Goal: Subscribe to service/newsletter

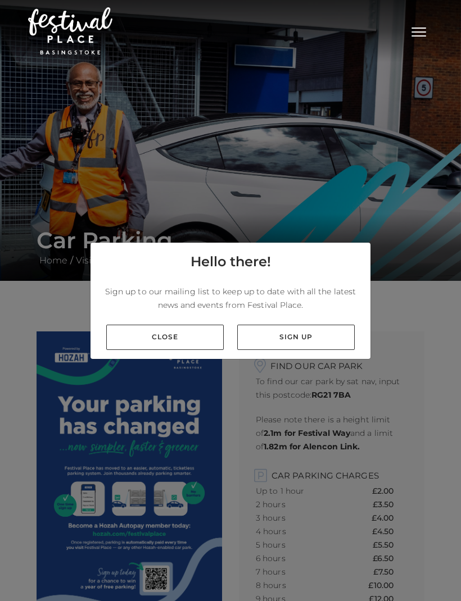
click at [294, 350] on link "Sign up" at bounding box center [295, 337] width 117 height 25
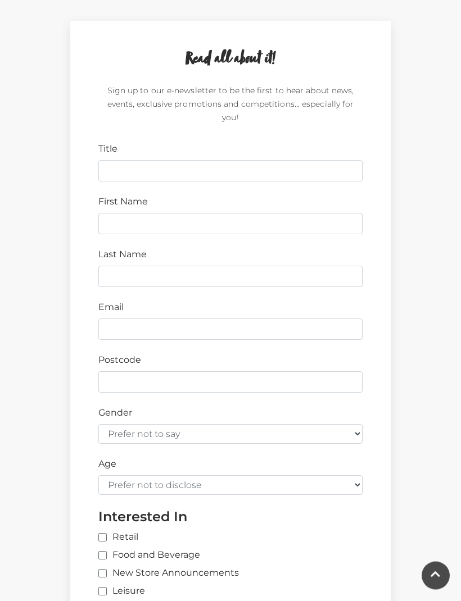
scroll to position [308, 0]
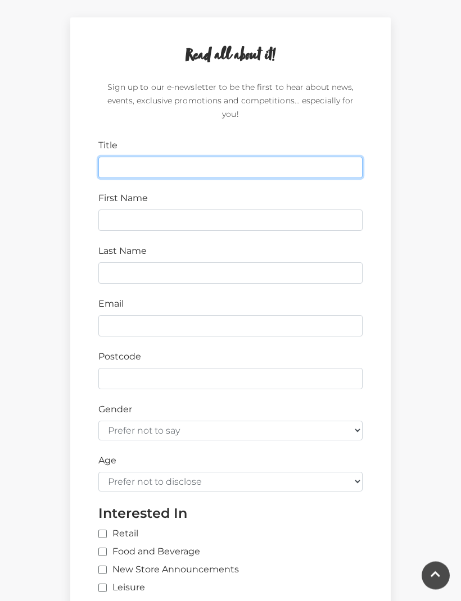
click at [119, 157] on input "Title" at bounding box center [230, 167] width 264 height 21
type input "Mr"
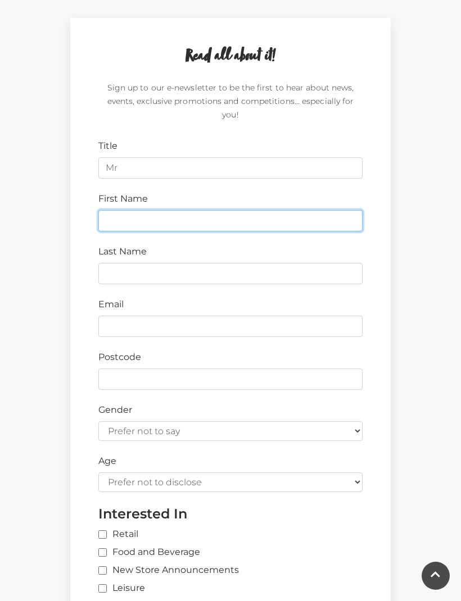
click at [122, 210] on input "First Name" at bounding box center [230, 220] width 264 height 21
type input "Harvey"
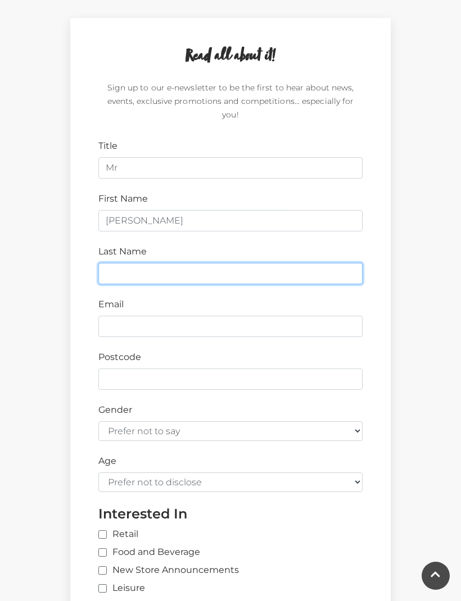
click at [123, 263] on input "Last Name" at bounding box center [230, 273] width 264 height 21
type input "Mozley"
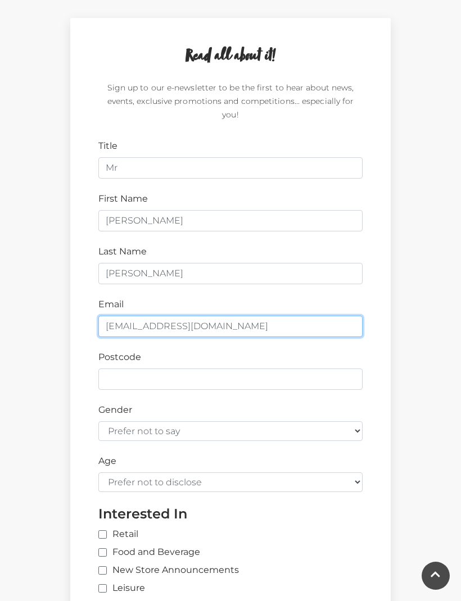
type input "harveymzly@btinternet.com"
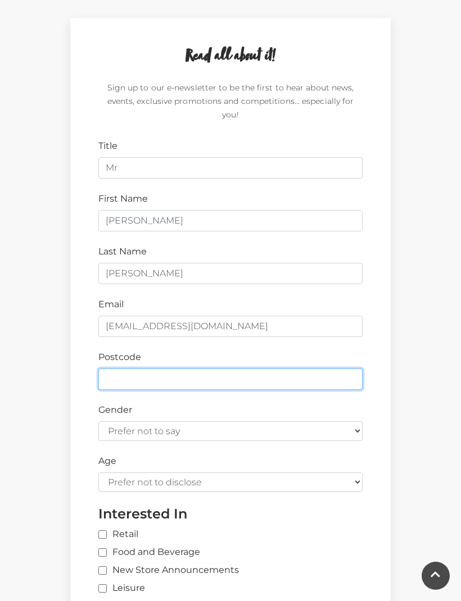
click at [125, 369] on input "Postcode" at bounding box center [230, 379] width 264 height 21
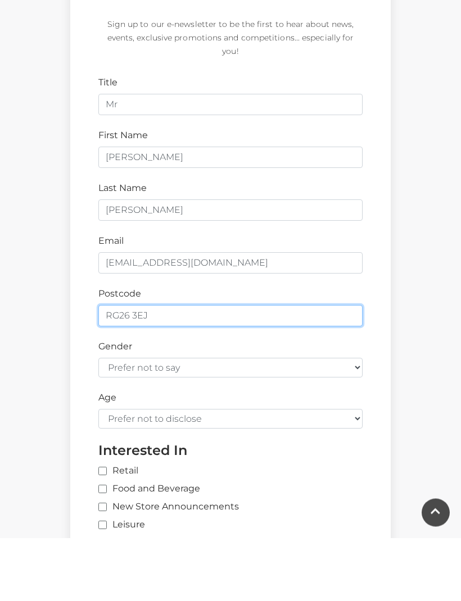
type input "RG26 3EJ"
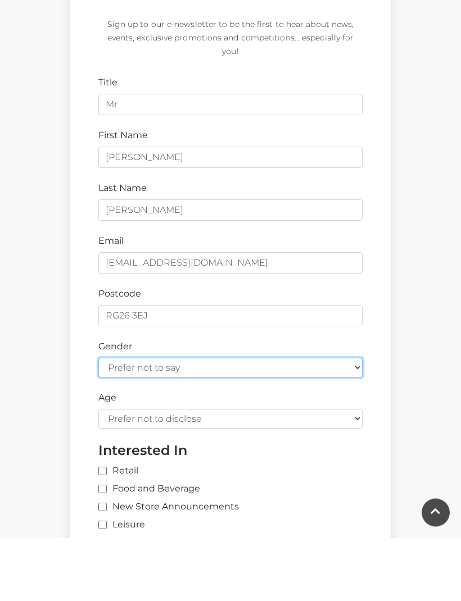
click at [360, 421] on select "Prefer not to say Female Male" at bounding box center [230, 431] width 264 height 20
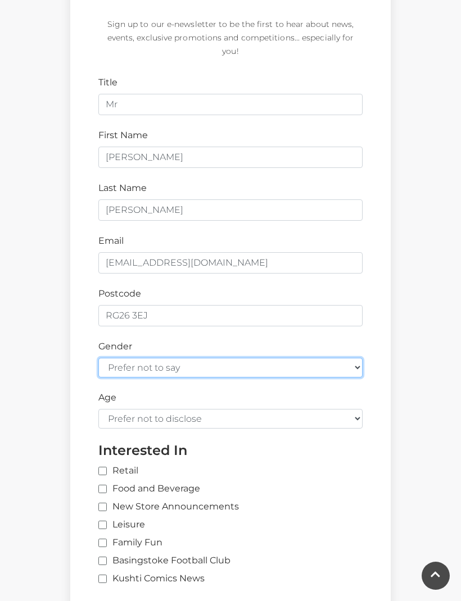
select select "male"
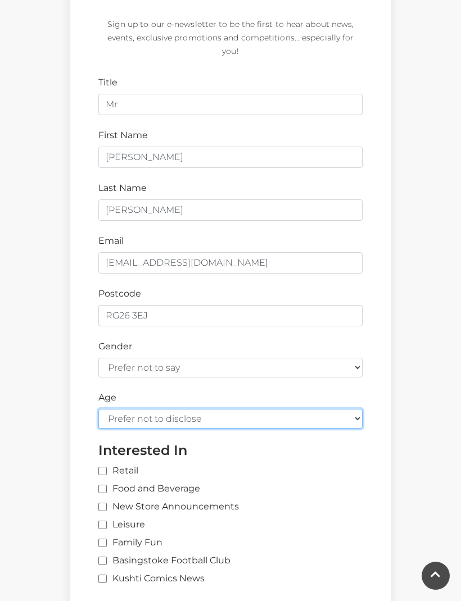
click at [358, 409] on select "Prefer not to disclose Under 18 18-24 25-34 35-44 45-54 55-64 65+" at bounding box center [230, 419] width 264 height 20
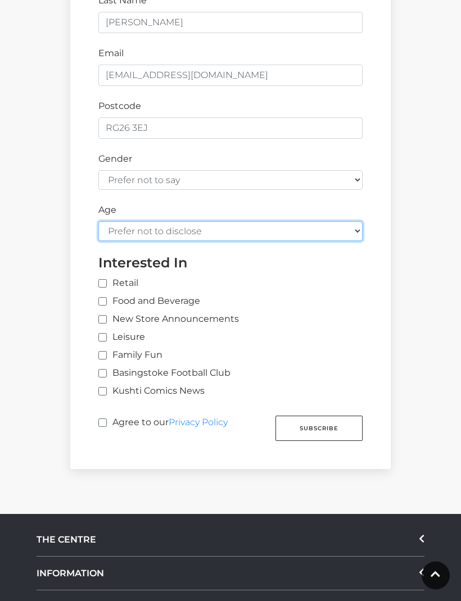
scroll to position [560, 0]
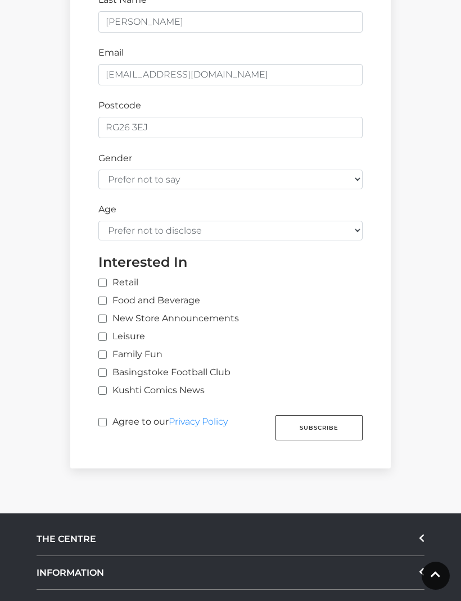
click at [106, 280] on input "Retail" at bounding box center [238, 283] width 281 height 7
checkbox input "true"
click at [110, 294] on label "Food and Beverage" at bounding box center [149, 300] width 102 height 13
click at [106, 298] on input "Food and Beverage" at bounding box center [101, 301] width 7 height 7
checkbox input "true"
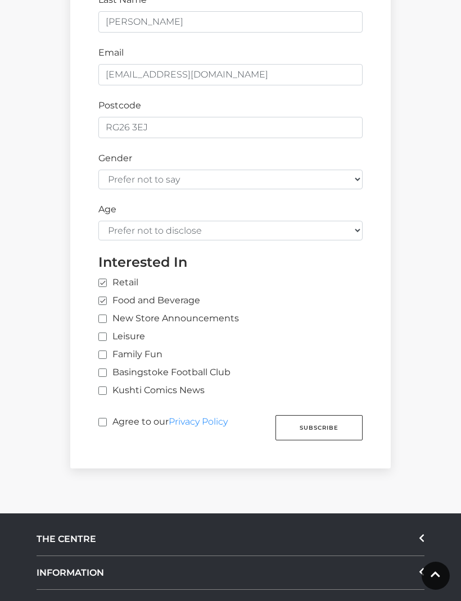
click at [110, 312] on label "New Store Announcements" at bounding box center [168, 318] width 140 height 13
click at [106, 316] on input "New Store Announcements" at bounding box center [101, 319] width 7 height 7
checkbox input "true"
click at [110, 330] on label "Leisure" at bounding box center [121, 336] width 47 height 13
click at [106, 334] on input "Leisure" at bounding box center [101, 337] width 7 height 7
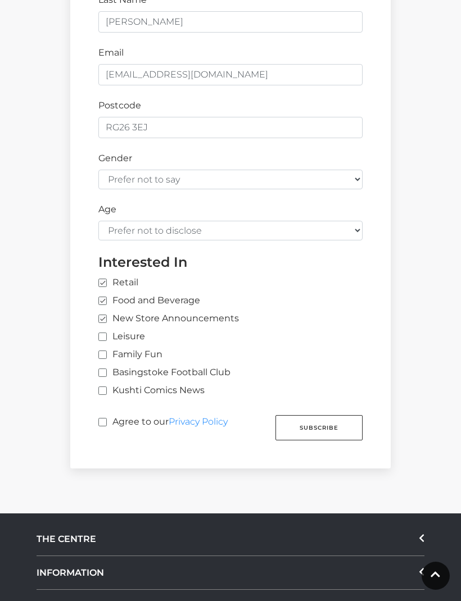
checkbox input "true"
click at [110, 415] on label "Agree to our Privacy Policy" at bounding box center [162, 425] width 129 height 21
click at [106, 419] on input "Agree to our Privacy Policy" at bounding box center [101, 422] width 7 height 7
checkbox input "true"
click at [321, 416] on button "Subscribe" at bounding box center [318, 427] width 87 height 25
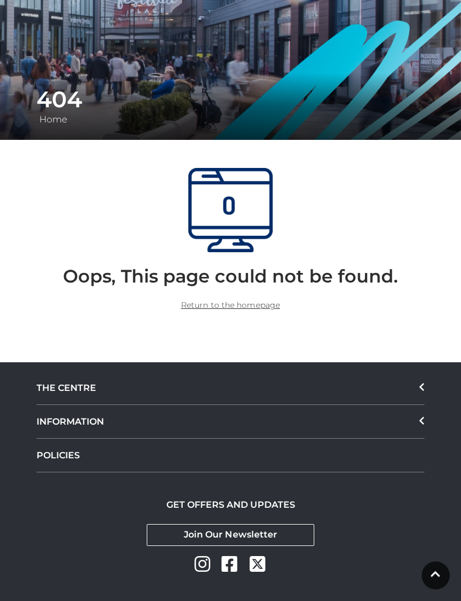
scroll to position [140, 0]
click at [231, 307] on link "Return to the homepage" at bounding box center [230, 306] width 99 height 10
